Goal: Check status: Check status

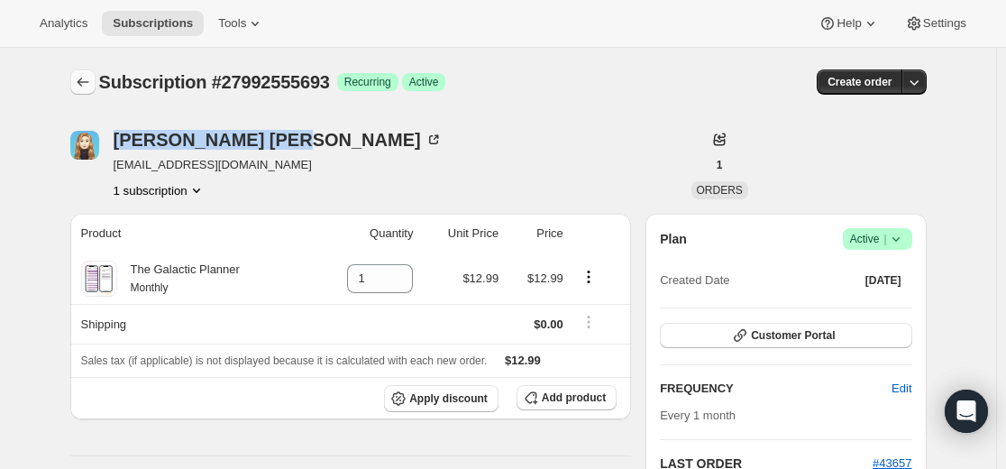
click at [90, 80] on icon "Subscriptions" at bounding box center [83, 82] width 18 height 18
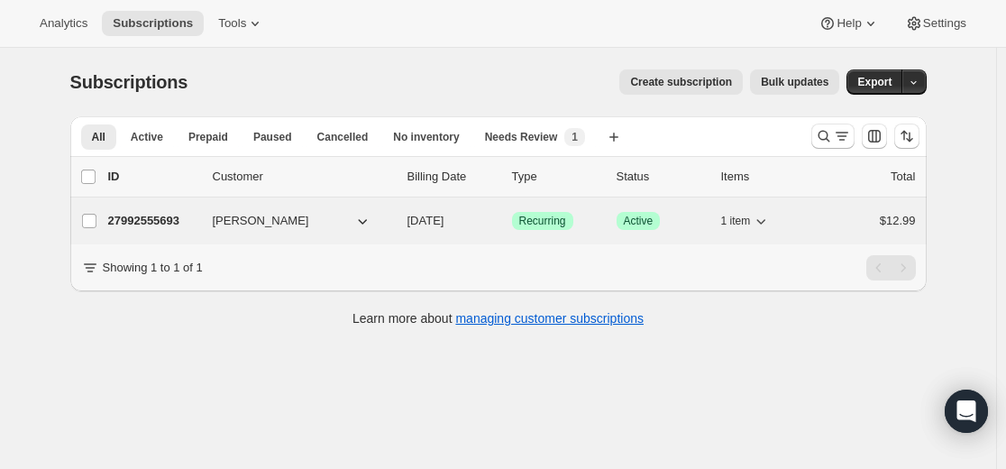
click at [176, 230] on div "27992555693 [PERSON_NAME] [DATE] Success Recurring Success Active 1 item $12.99" at bounding box center [512, 220] width 808 height 25
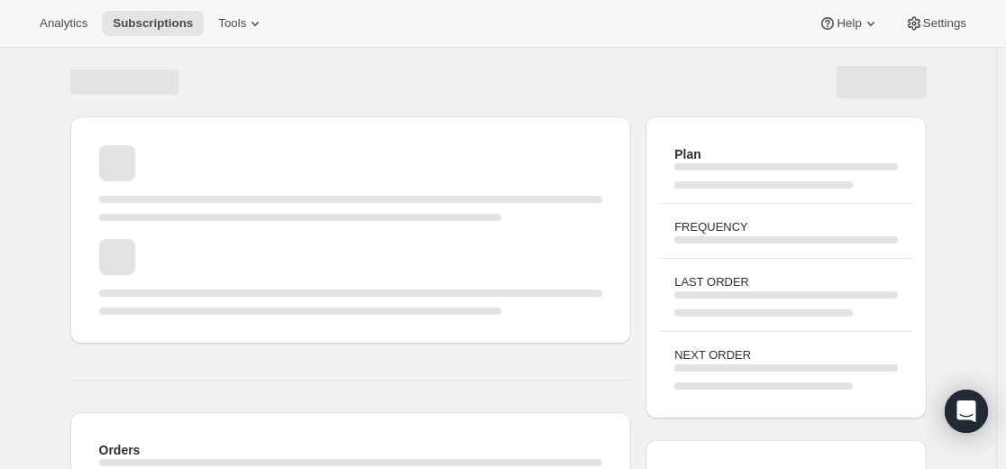
click at [172, 222] on span "Page loading" at bounding box center [351, 230] width 504 height 18
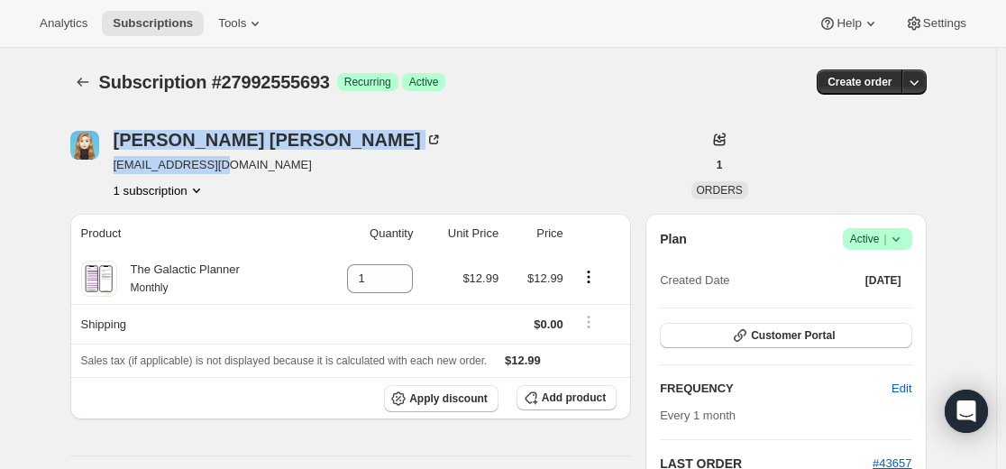
drag, startPoint x: 243, startPoint y: 163, endPoint x: 101, endPoint y: 169, distance: 141.6
click at [101, 169] on div "[PERSON_NAME] [PERSON_NAME][EMAIL_ADDRESS][DOMAIN_NAME] 1 subscription" at bounding box center [370, 165] width 600 height 69
click at [192, 164] on span "[EMAIL_ADDRESS][DOMAIN_NAME]" at bounding box center [278, 165] width 329 height 18
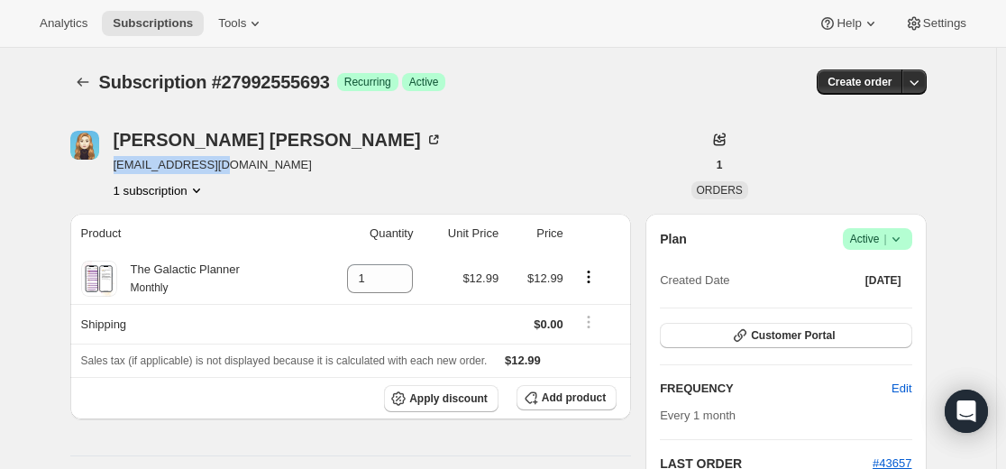
drag, startPoint x: 235, startPoint y: 171, endPoint x: 116, endPoint y: 169, distance: 119.0
click at [116, 169] on div "[PERSON_NAME] [PERSON_NAME][EMAIL_ADDRESS][DOMAIN_NAME] 1 subscription" at bounding box center [370, 165] width 600 height 69
copy span "[EMAIL_ADDRESS][DOMAIN_NAME]"
drag, startPoint x: 232, startPoint y: 79, endPoint x: 356, endPoint y: 83, distance: 124.5
click at [356, 83] on div "Subscription #27992555693 Success Recurring Success Active" at bounding box center [360, 81] width 522 height 25
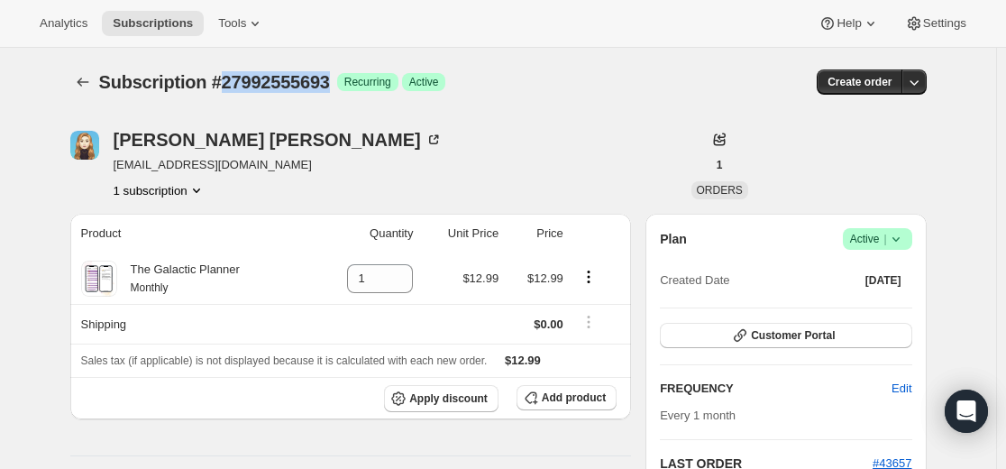
copy span "27992555693"
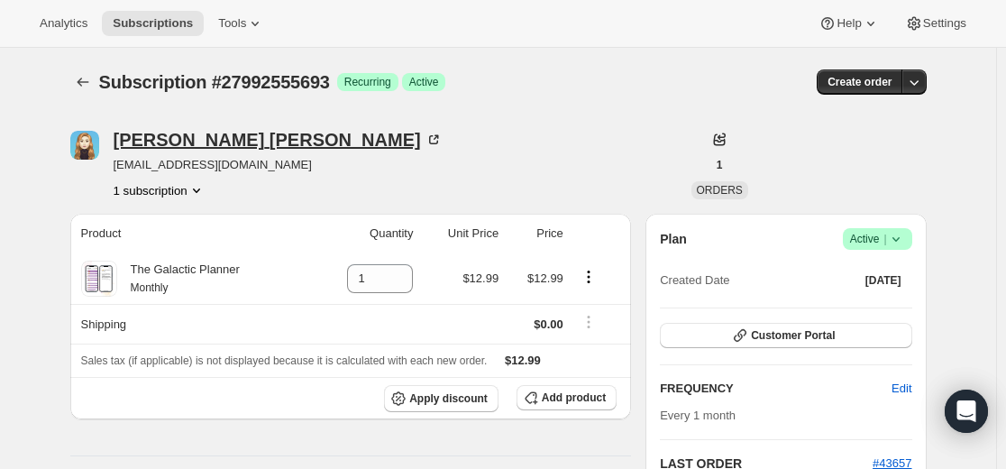
click at [165, 142] on div "[PERSON_NAME]" at bounding box center [278, 140] width 329 height 18
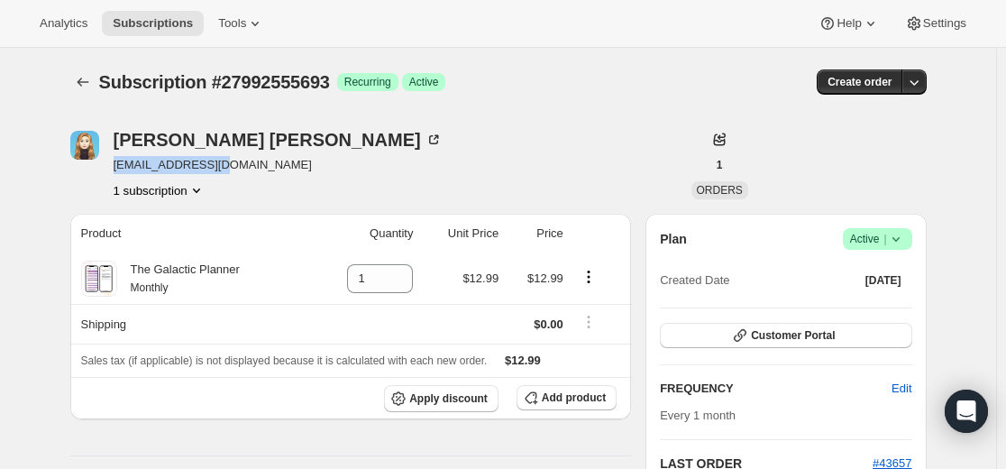
drag, startPoint x: 148, startPoint y: 164, endPoint x: 115, endPoint y: 169, distance: 32.9
click at [115, 169] on div "[PERSON_NAME] [PERSON_NAME][EMAIL_ADDRESS][DOMAIN_NAME] 1 subscription" at bounding box center [370, 165] width 600 height 69
copy span "[EMAIL_ADDRESS][DOMAIN_NAME]"
